Goal: Navigation & Orientation: Find specific page/section

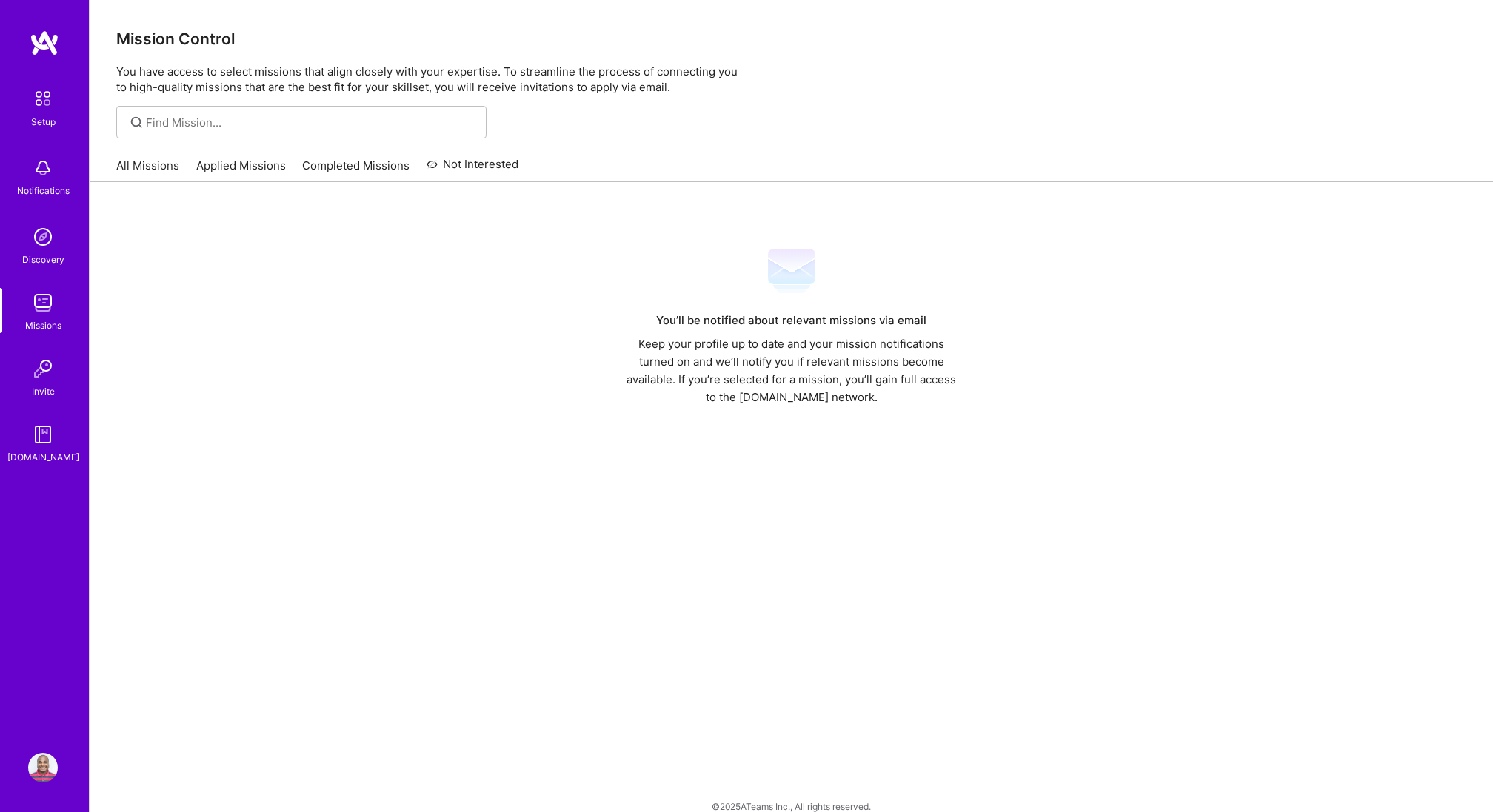
click at [256, 164] on link "Applied Missions" at bounding box center [241, 170] width 90 height 24
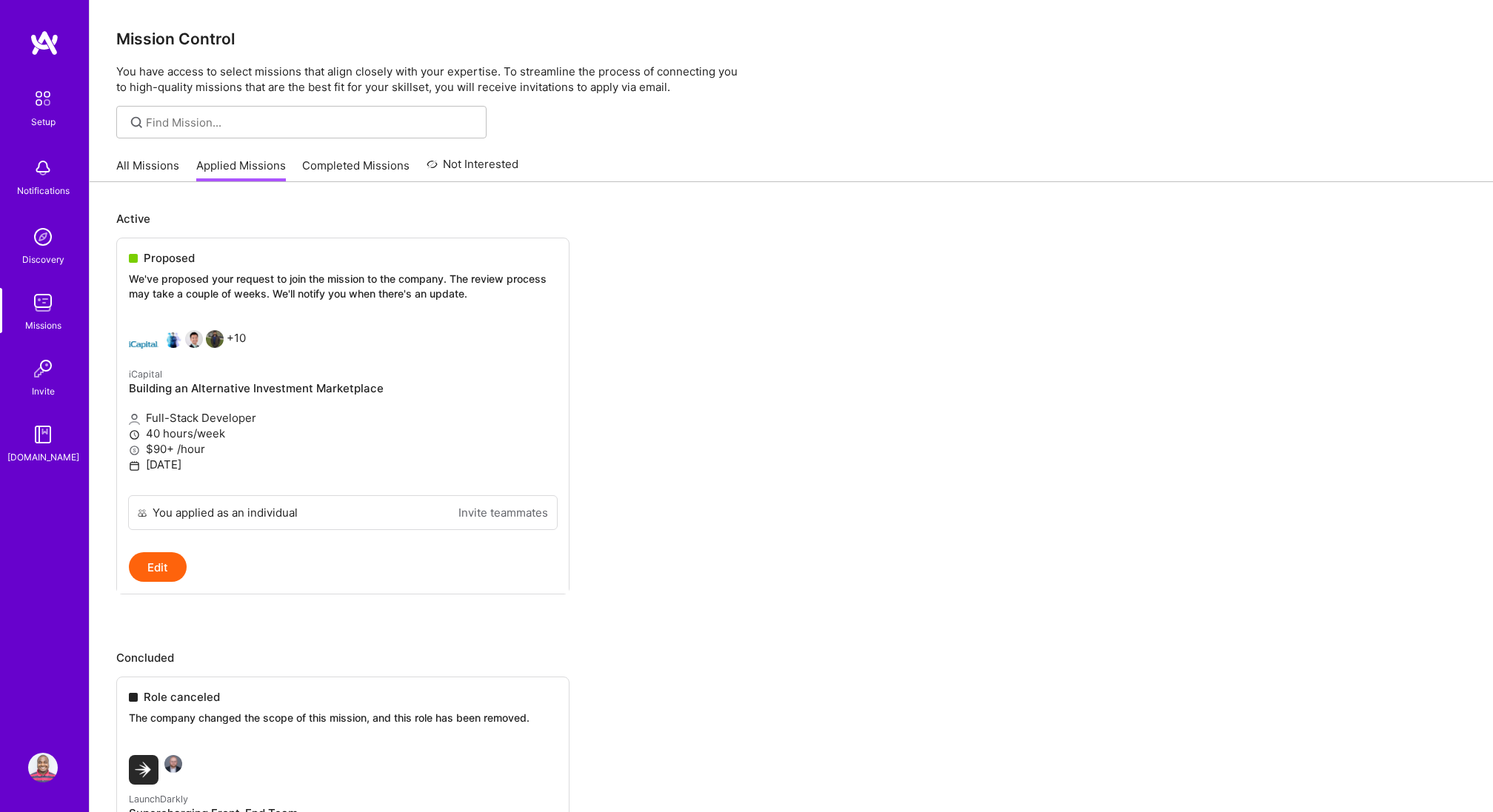
click at [159, 158] on link "All Missions" at bounding box center [147, 170] width 63 height 24
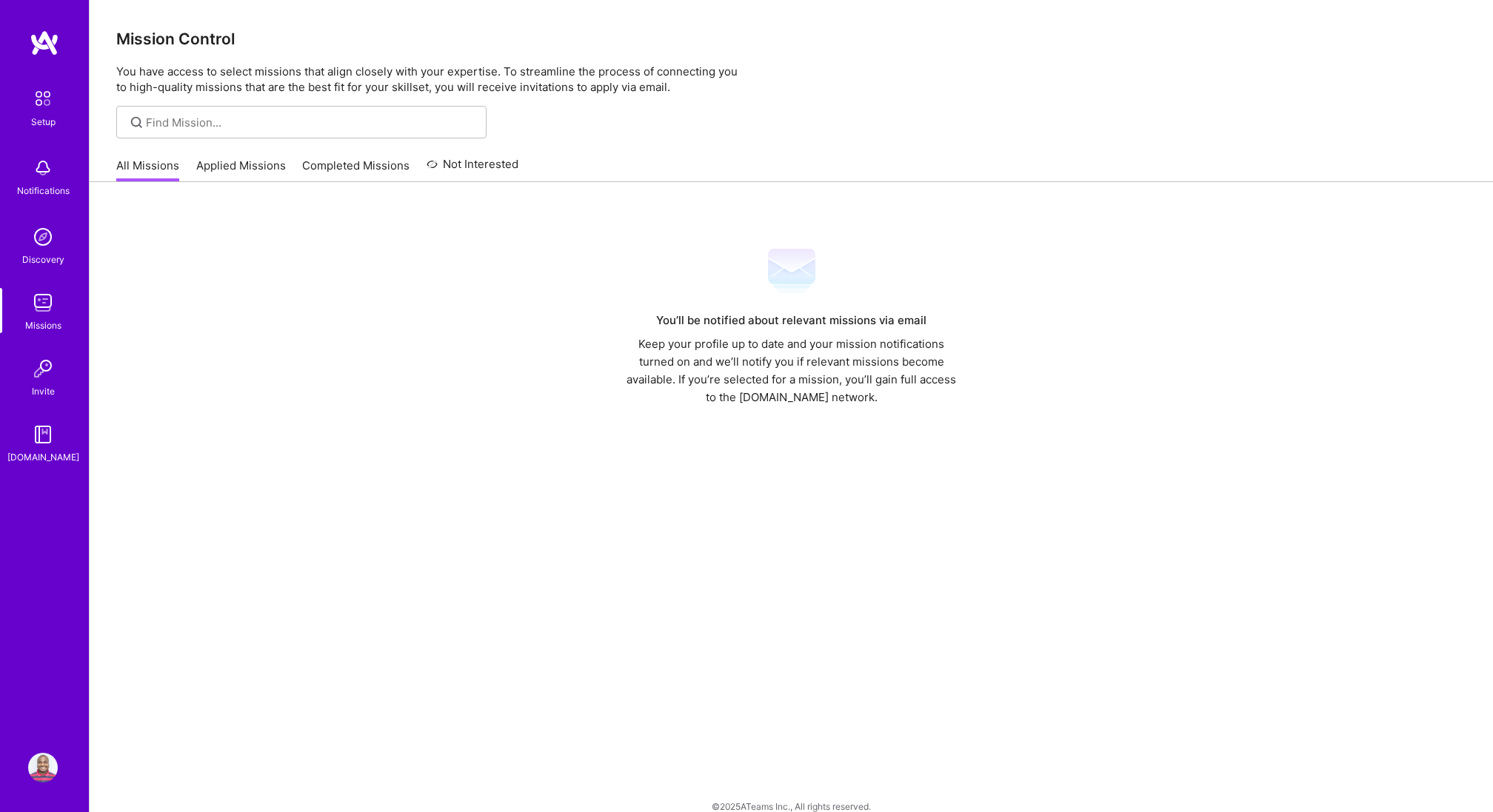
click at [346, 166] on link "Completed Missions" at bounding box center [356, 170] width 108 height 24
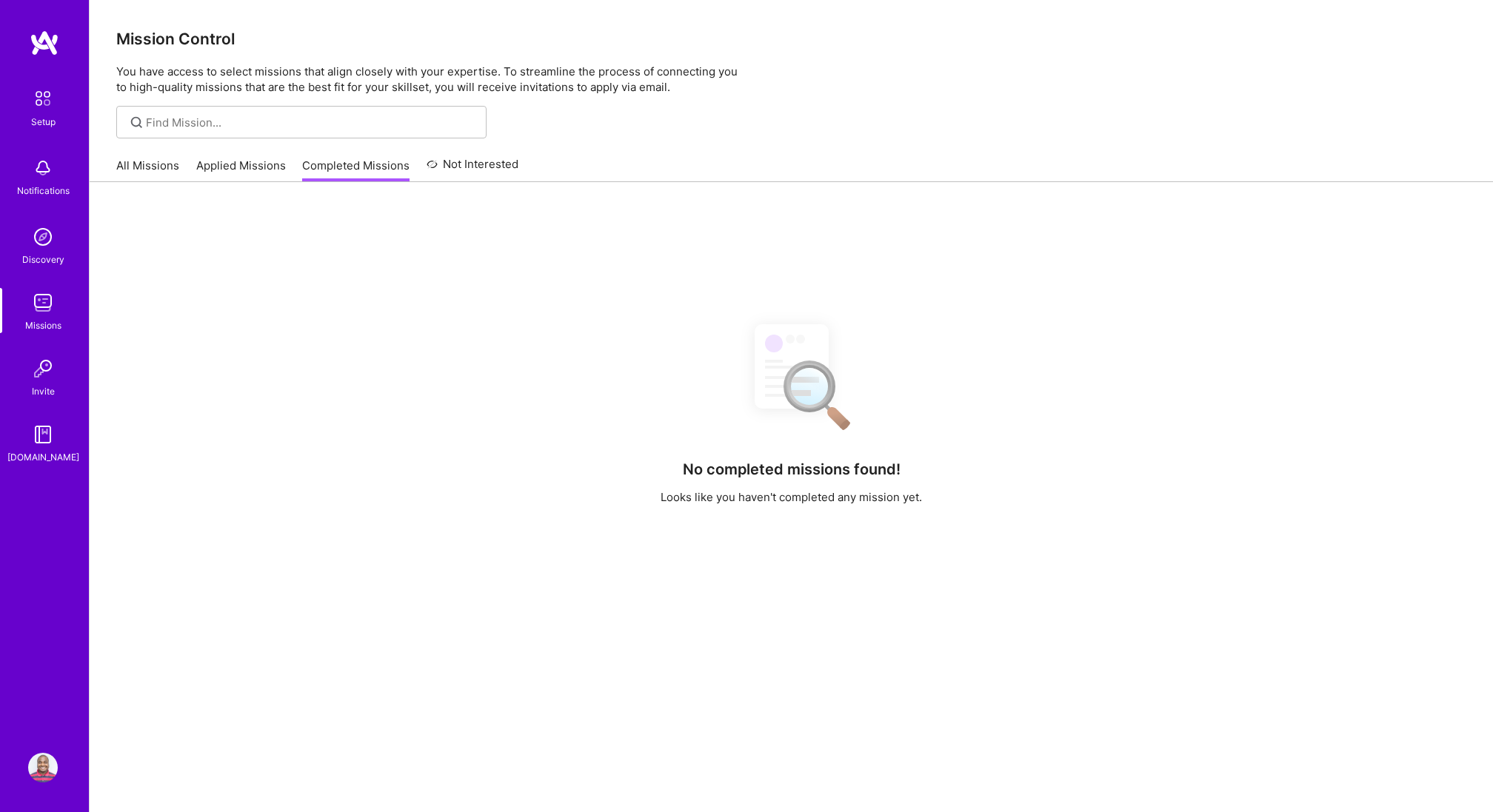
click at [476, 160] on link "Not Interested" at bounding box center [472, 168] width 92 height 27
click at [130, 161] on link "All Missions" at bounding box center [147, 170] width 63 height 24
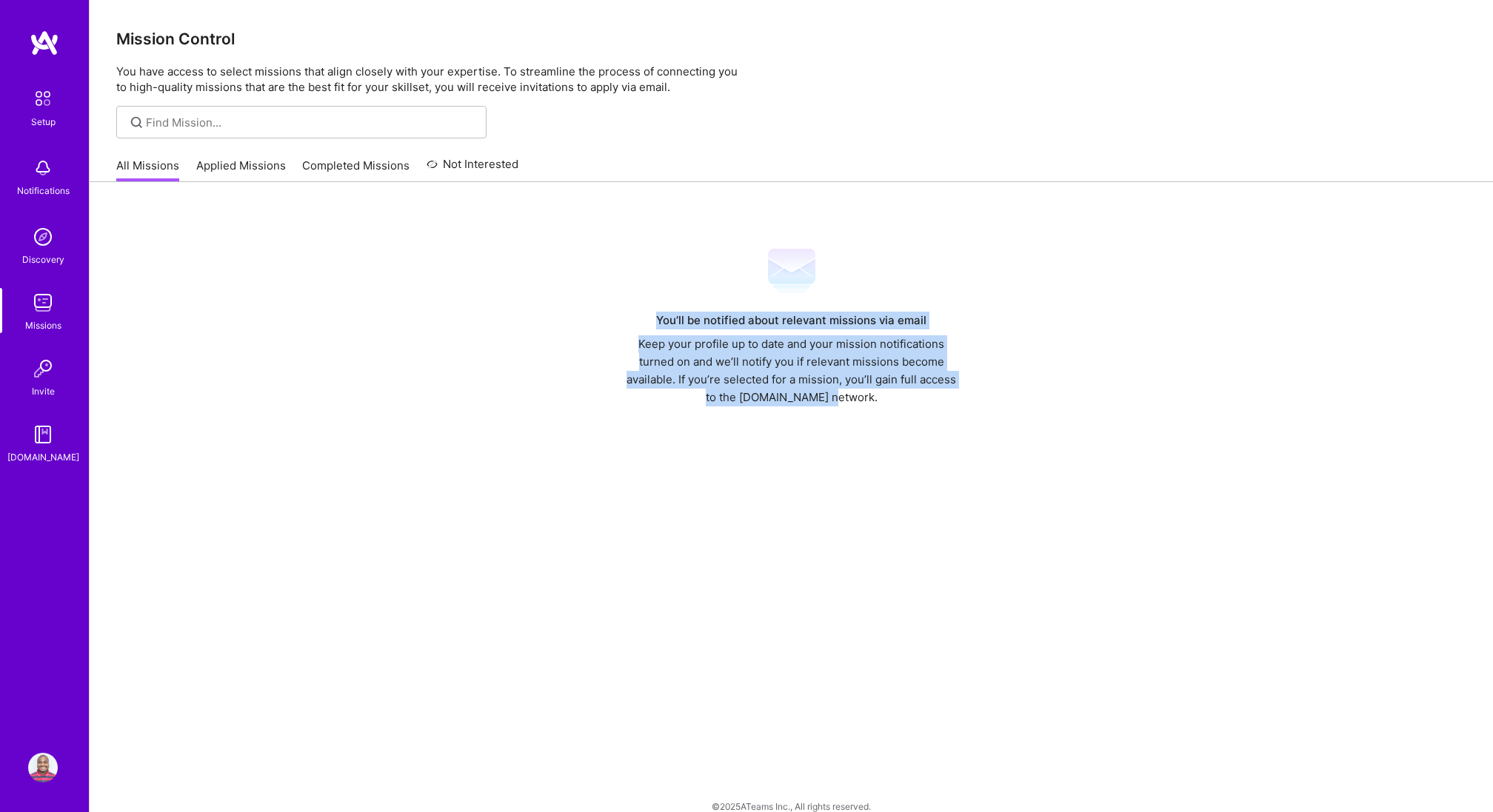
drag, startPoint x: 634, startPoint y: 317, endPoint x: 868, endPoint y: 403, distance: 249.3
click at [868, 403] on div "You’ll be notified about relevant missions via email Keep your profile up to da…" at bounding box center [791, 326] width 342 height 159
click at [45, 768] on img at bounding box center [43, 767] width 29 height 29
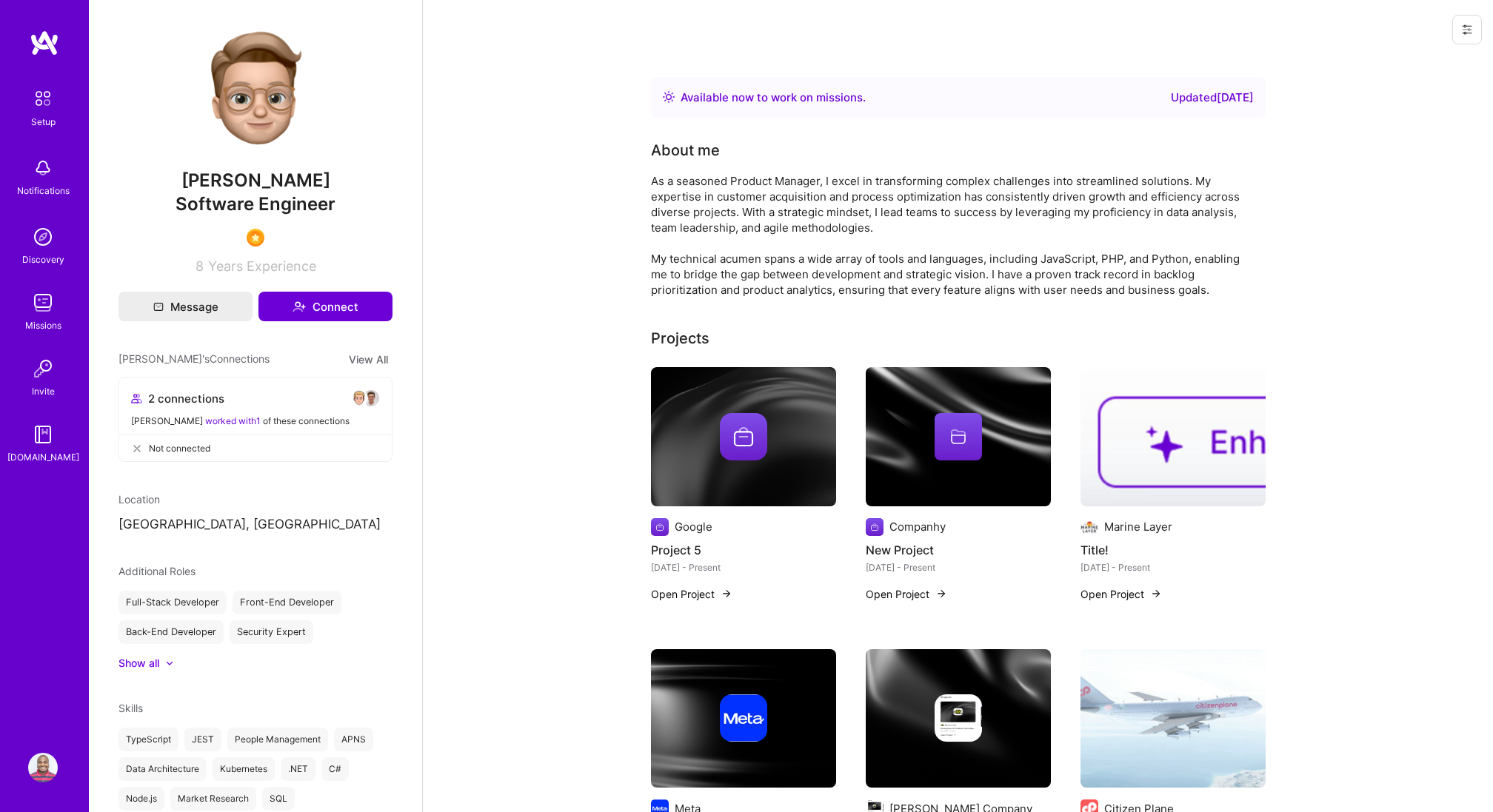
click at [1452, 25] on div at bounding box center [1466, 29] width 29 height 29
click at [1462, 31] on icon at bounding box center [1467, 30] width 12 height 12
click at [1415, 56] on button "Login as [PERSON_NAME]" at bounding box center [1403, 64] width 156 height 38
